Goal: Use online tool/utility: Use online tool/utility

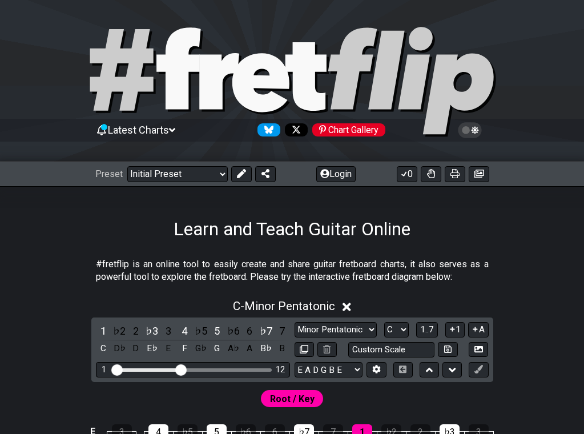
scroll to position [228, 0]
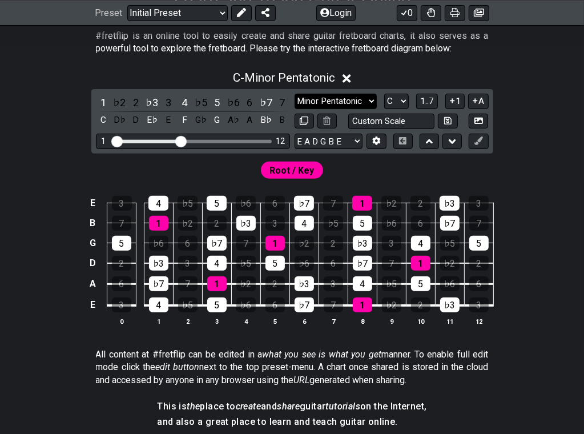
click at [356, 99] on select "Minor Pentatonic Click to edit Minor Pentatonic Major Pentatonic Minor Blues Ma…" at bounding box center [335, 101] width 82 height 15
click at [294, 94] on select "Minor Pentatonic Click to edit Minor Pentatonic Major Pentatonic Minor Blues Ma…" at bounding box center [335, 101] width 82 height 15
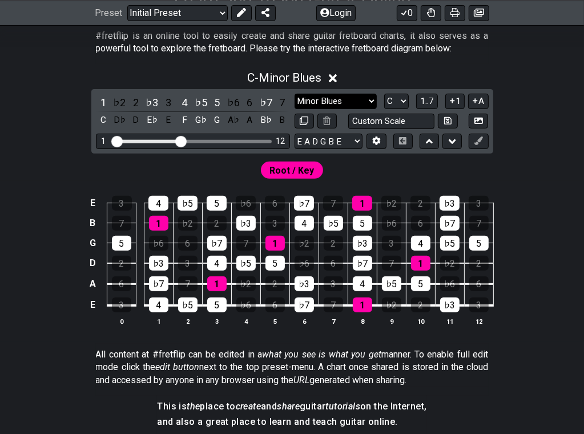
click at [347, 101] on select "Minor Pentatonic Click to edit Minor Pentatonic Major Pentatonic Minor Blues Ma…" at bounding box center [335, 101] width 82 height 15
select select "Major"
click at [294, 94] on select "Minor Pentatonic Click to edit Minor Pentatonic Major Pentatonic Minor Blues Ma…" at bounding box center [335, 101] width 82 height 15
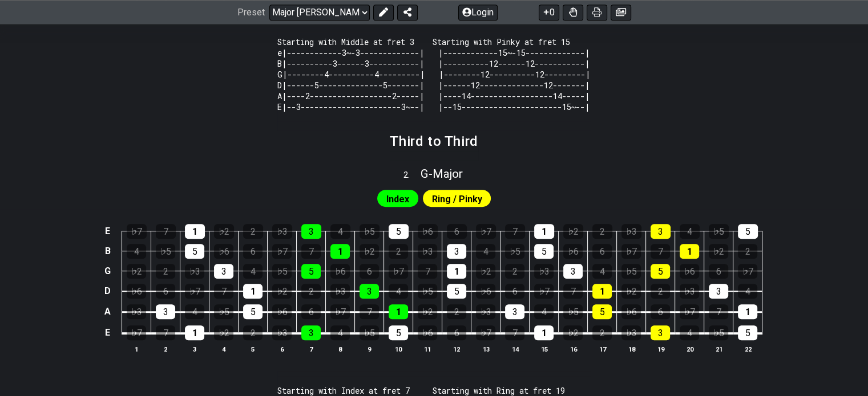
scroll to position [559, 0]
